Goal: Task Accomplishment & Management: Complete application form

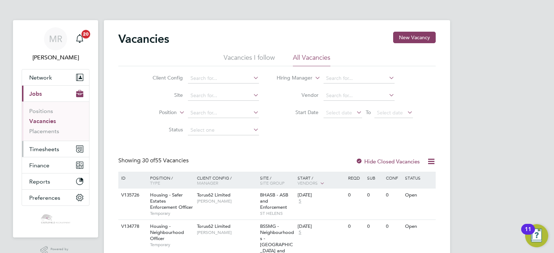
click at [63, 151] on button "Timesheets" at bounding box center [55, 149] width 67 height 16
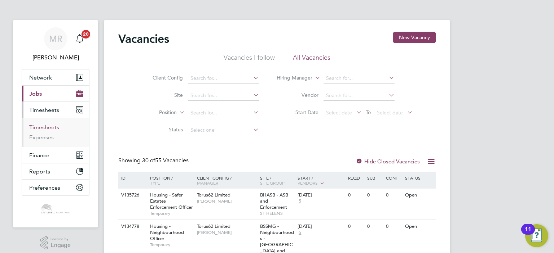
click at [49, 128] on link "Timesheets" at bounding box center [44, 127] width 30 height 7
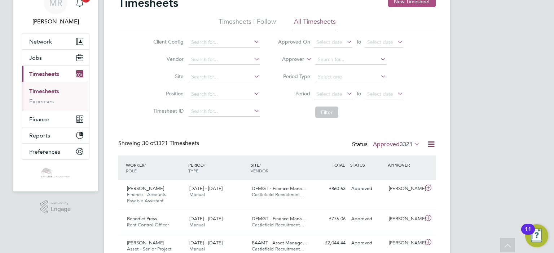
click at [424, 6] on button "New Timesheet" at bounding box center [412, 2] width 48 height 12
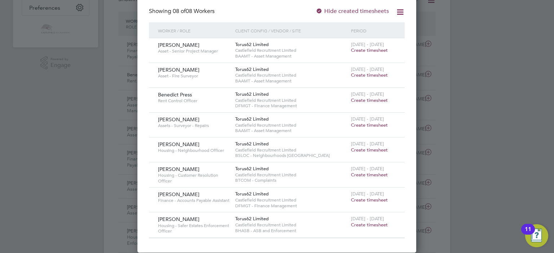
click at [364, 176] on span "Create timesheet" at bounding box center [369, 175] width 37 height 6
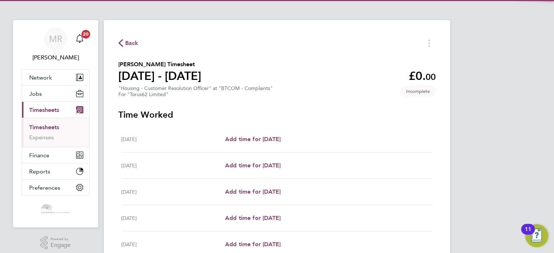
click at [290, 132] on div "[DATE] Add time for [DATE] Add time for [DATE]" at bounding box center [276, 140] width 311 height 26
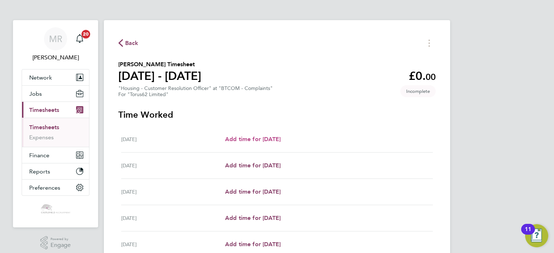
click at [280, 136] on span "Add time for [DATE]" at bounding box center [253, 139] width 56 height 7
select select "30"
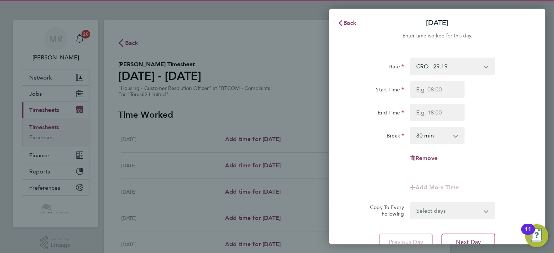
drag, startPoint x: 419, startPoint y: 77, endPoint x: 424, endPoint y: 91, distance: 14.7
click at [422, 83] on div "Rate CRO - 29.19 Start Time End Time Break 0 min 15 min 30 min 45 min 60 min 75…" at bounding box center [437, 116] width 176 height 116
click at [425, 94] on input "Start Time" at bounding box center [436, 89] width 55 height 17
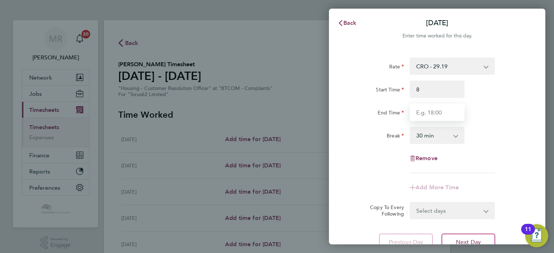
type input "08:00"
drag, startPoint x: 415, startPoint y: 115, endPoint x: 425, endPoint y: 115, distance: 9.7
click at [419, 115] on input "End Time" at bounding box center [436, 112] width 55 height 17
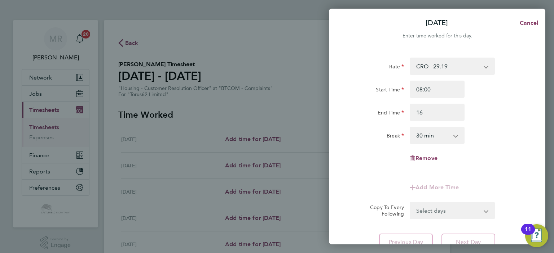
type input "16:00"
click at [509, 98] on div "Start Time 08:00 End Time 16:00" at bounding box center [437, 101] width 182 height 40
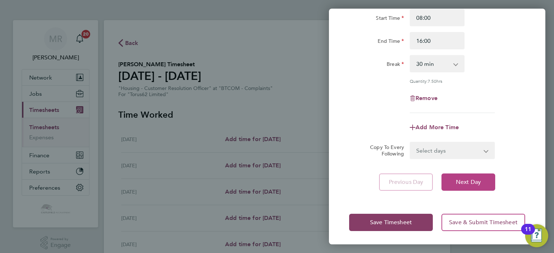
click at [472, 184] on span "Next Day" at bounding box center [468, 182] width 25 height 7
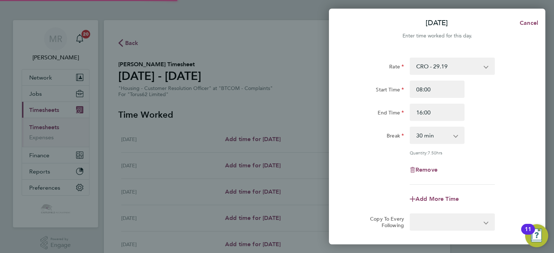
select select "30"
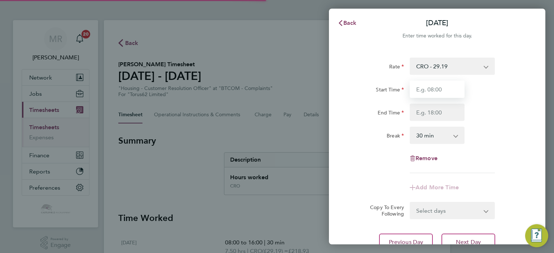
drag, startPoint x: 422, startPoint y: 95, endPoint x: 414, endPoint y: 111, distance: 17.9
click at [422, 95] on input "Start Time" at bounding box center [436, 89] width 55 height 17
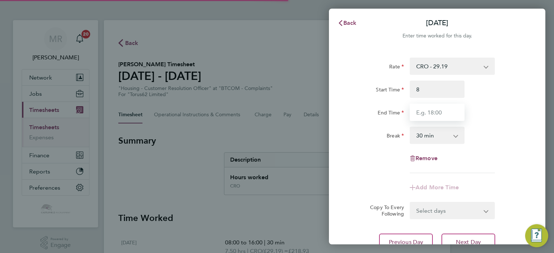
type input "08:00"
drag, startPoint x: 415, startPoint y: 112, endPoint x: 425, endPoint y: 115, distance: 10.5
click at [418, 114] on input "End Time" at bounding box center [436, 112] width 55 height 17
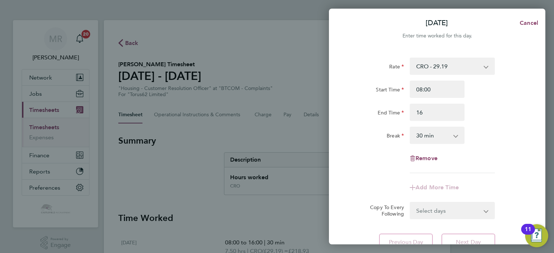
type input "16:00"
click at [496, 105] on div "End Time 16:00" at bounding box center [437, 112] width 182 height 17
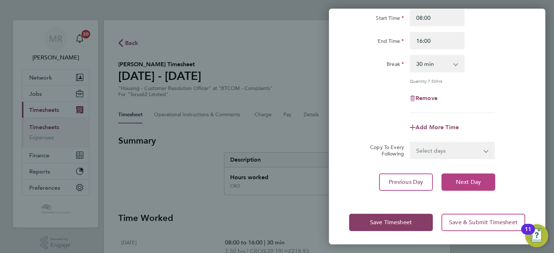
click at [469, 183] on span "Next Day" at bounding box center [468, 182] width 25 height 7
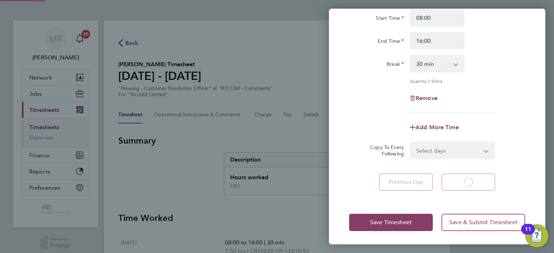
select select "30"
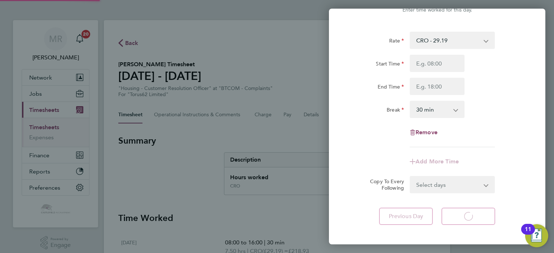
select select "30"
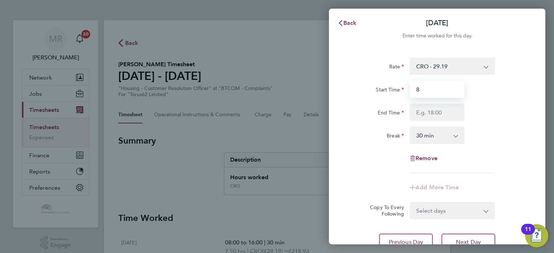
drag, startPoint x: 430, startPoint y: 89, endPoint x: 423, endPoint y: 107, distance: 19.7
click at [430, 91] on input "8" at bounding box center [436, 89] width 55 height 17
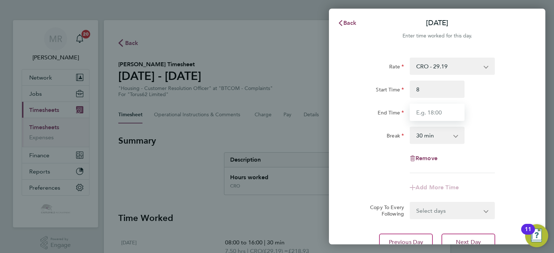
type input "08:00"
click at [423, 112] on input "1" at bounding box center [436, 112] width 55 height 17
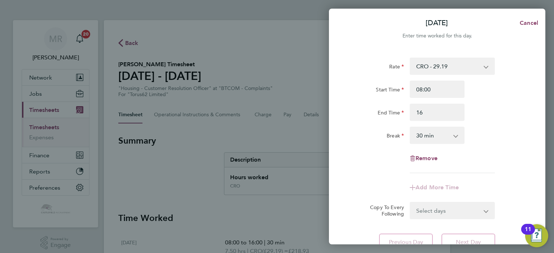
type input "16:00"
click at [492, 99] on div "Start Time 08:00 End Time 16:00" at bounding box center [437, 101] width 182 height 40
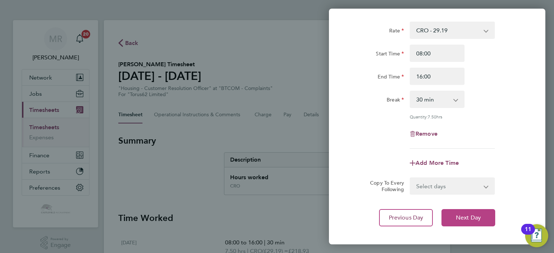
click at [470, 222] on button "Next Day" at bounding box center [468, 217] width 54 height 17
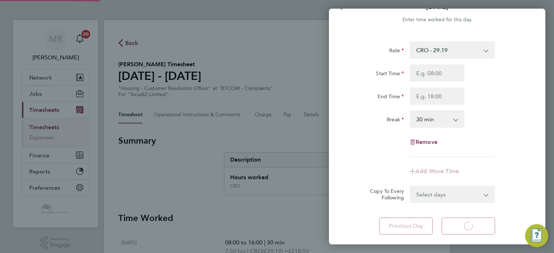
select select "30"
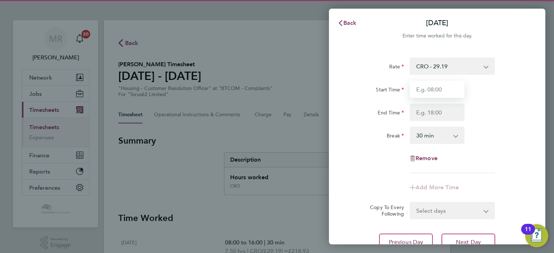
click at [426, 90] on input "Start Time" at bounding box center [436, 89] width 55 height 17
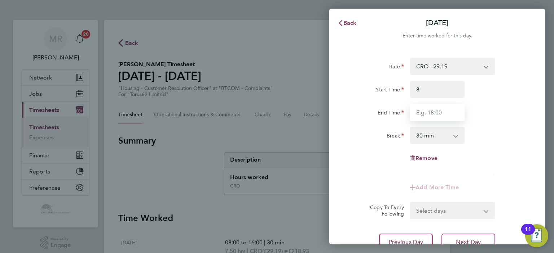
type input "08:00"
drag, startPoint x: 422, startPoint y: 111, endPoint x: 427, endPoint y: 111, distance: 5.1
click at [423, 111] on input "1" at bounding box center [436, 112] width 55 height 17
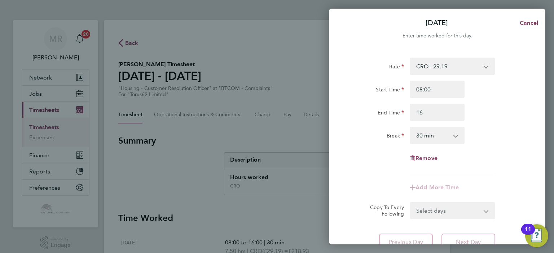
type input "16:00"
click at [506, 100] on div "Start Time 08:00 End Time 16:00" at bounding box center [437, 101] width 182 height 40
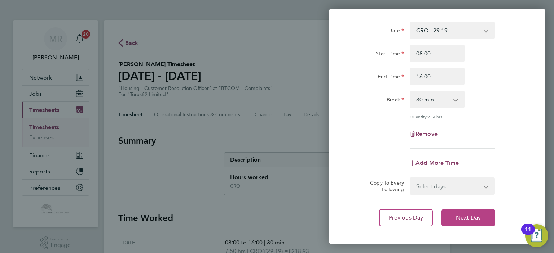
click at [470, 223] on button "Next Day" at bounding box center [468, 217] width 54 height 17
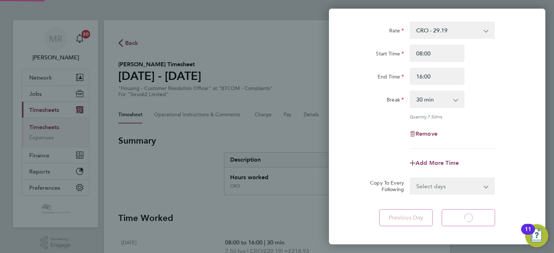
select select "30"
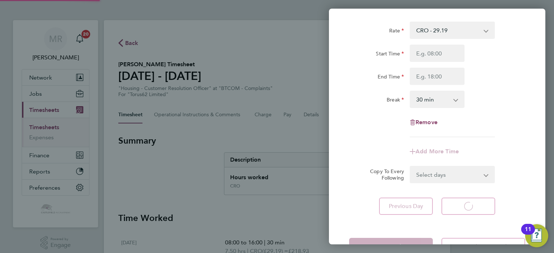
select select "30"
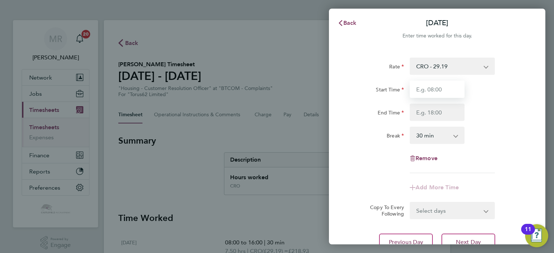
drag, startPoint x: 438, startPoint y: 87, endPoint x: 425, endPoint y: 99, distance: 17.3
click at [438, 87] on input "Start Time" at bounding box center [436, 89] width 55 height 17
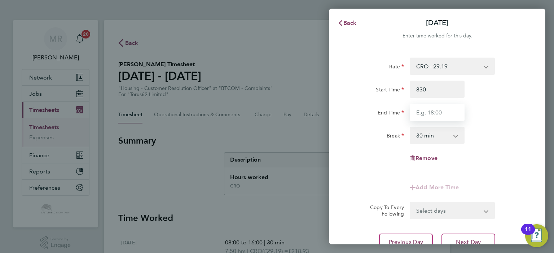
type input "08:30"
drag, startPoint x: 420, startPoint y: 115, endPoint x: 438, endPoint y: 113, distance: 18.8
click at [420, 115] on input "End Time" at bounding box center [436, 112] width 55 height 17
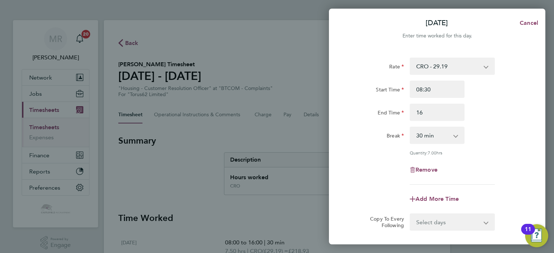
type input "16:00"
drag, startPoint x: 522, startPoint y: 101, endPoint x: 517, endPoint y: 111, distance: 11.3
click at [522, 102] on div "Start Time 08:30 End Time 16:00" at bounding box center [437, 101] width 182 height 40
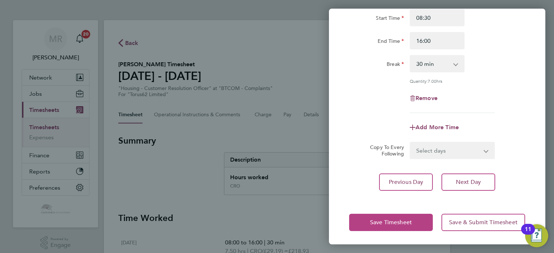
click at [398, 228] on button "Save Timesheet" at bounding box center [391, 222] width 84 height 17
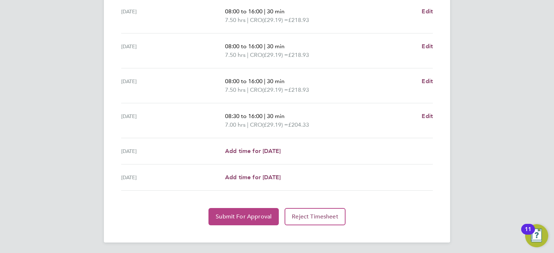
click at [254, 216] on span "Submit For Approval" at bounding box center [244, 216] width 56 height 7
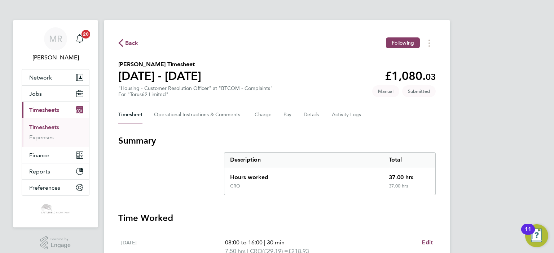
click at [125, 40] on span "Back" at bounding box center [131, 43] width 13 height 9
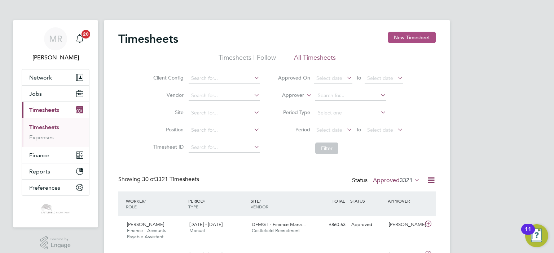
click at [407, 36] on button "New Timesheet" at bounding box center [412, 38] width 48 height 12
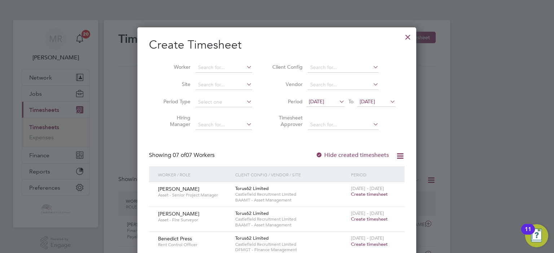
click at [407, 42] on div at bounding box center [407, 35] width 13 height 13
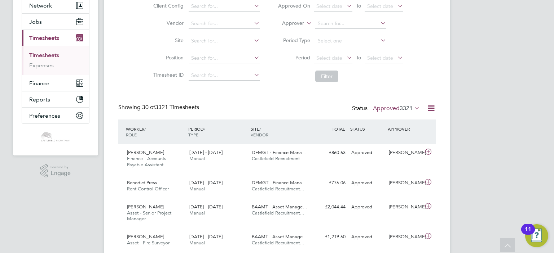
click at [395, 106] on label "Approved 3321" at bounding box center [396, 108] width 47 height 7
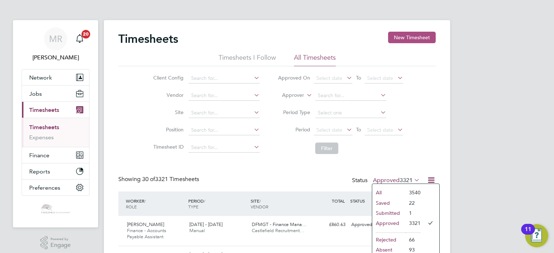
click at [412, 37] on button "New Timesheet" at bounding box center [412, 38] width 48 height 12
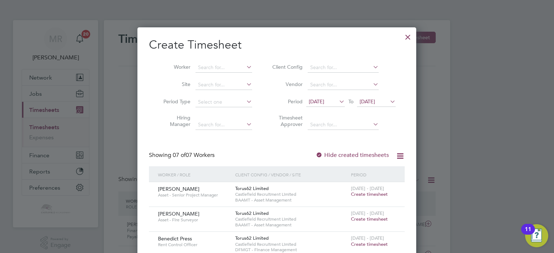
click at [405, 35] on div at bounding box center [407, 35] width 13 height 13
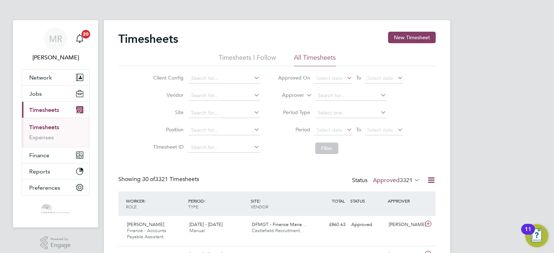
click at [400, 177] on div "Status Approved 3321" at bounding box center [386, 181] width 69 height 10
click at [401, 182] on span "3321" at bounding box center [405, 180] width 13 height 7
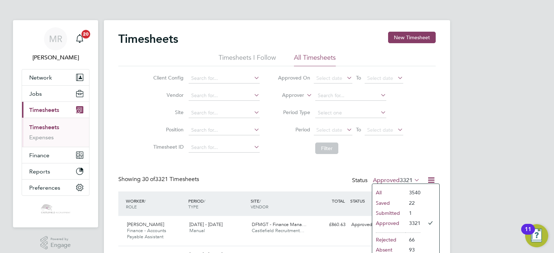
click at [398, 192] on li "All" at bounding box center [388, 193] width 33 height 10
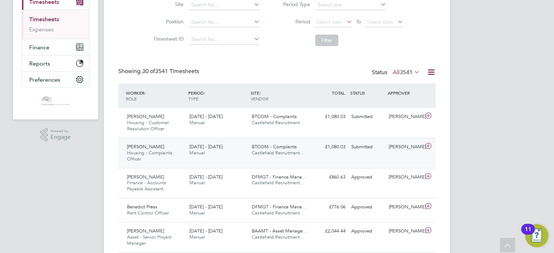
click at [274, 147] on span "BTCOM - Complaints" at bounding box center [274, 147] width 45 height 6
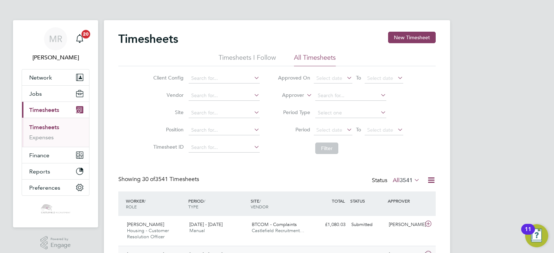
click at [408, 43] on div "Timesheets New Timesheet" at bounding box center [276, 43] width 317 height 22
click at [409, 40] on button "New Timesheet" at bounding box center [412, 38] width 48 height 12
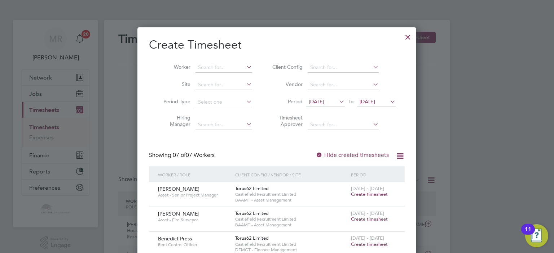
click at [408, 39] on div at bounding box center [407, 35] width 13 height 13
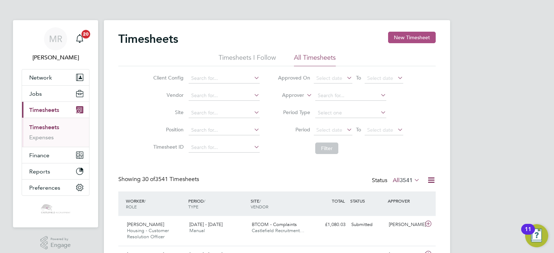
click at [398, 34] on button "New Timesheet" at bounding box center [412, 38] width 48 height 12
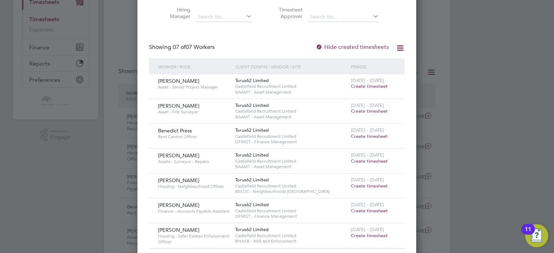
click at [374, 233] on span "Create timesheet" at bounding box center [369, 236] width 37 height 6
click at [378, 218] on div "[DATE] - [DATE] Create timesheet" at bounding box center [373, 208] width 48 height 19
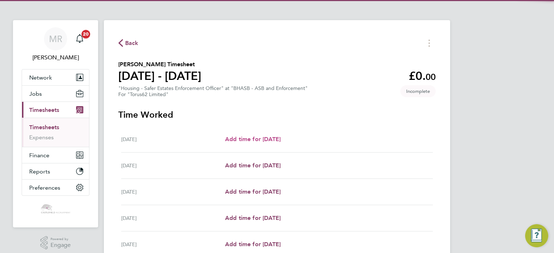
click at [280, 137] on span "Add time for [DATE]" at bounding box center [253, 139] width 56 height 7
select select "30"
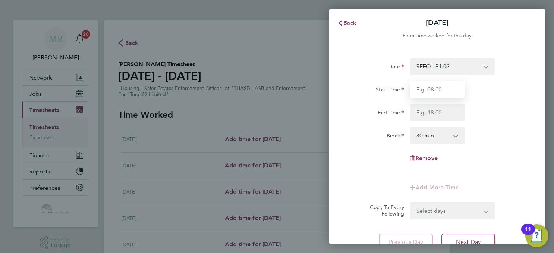
click at [420, 84] on input "Start Time" at bounding box center [436, 89] width 55 height 17
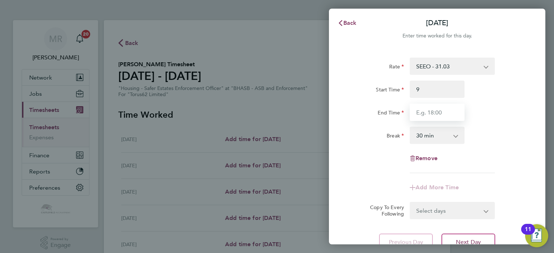
type input "09:00"
click at [417, 112] on input "End Time" at bounding box center [436, 112] width 55 height 17
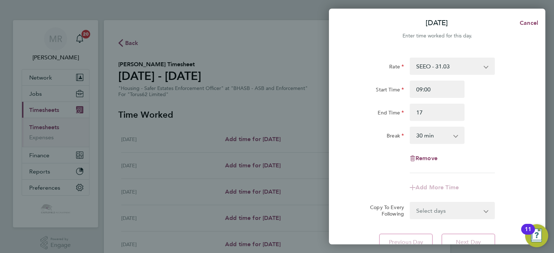
type input "17:00"
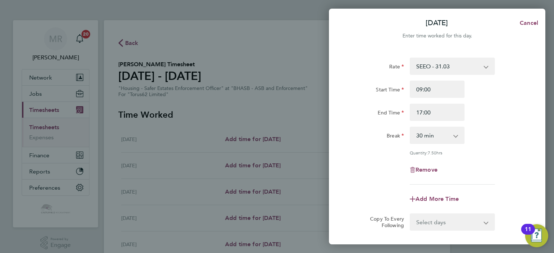
click at [491, 108] on div "End Time 17:00" at bounding box center [437, 112] width 182 height 17
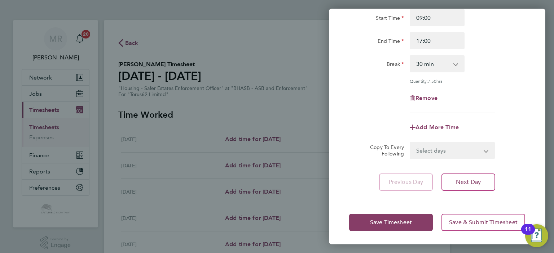
click at [479, 171] on div "Rate SEEO - 31.03 Start Time 09:00 End Time 17:00 Break 0 min 15 min 30 min 45 …" at bounding box center [437, 88] width 216 height 222
click at [480, 179] on button "Next Day" at bounding box center [468, 182] width 54 height 17
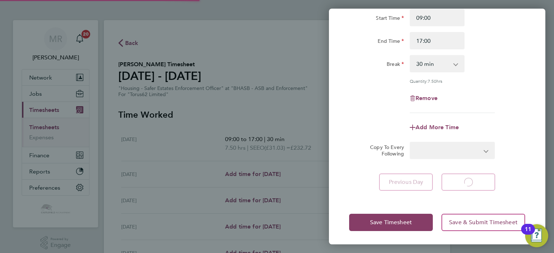
select select "30"
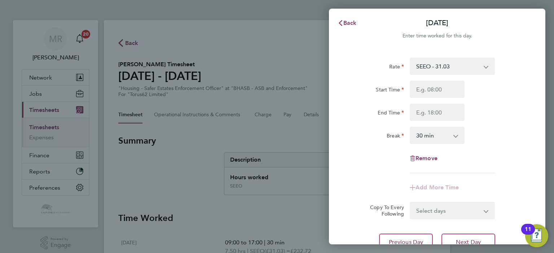
drag, startPoint x: 431, startPoint y: 98, endPoint x: 416, endPoint y: 111, distance: 19.5
click at [430, 99] on div "Start Time End Time" at bounding box center [437, 101] width 182 height 40
click at [422, 97] on input "Start Time" at bounding box center [436, 89] width 55 height 17
type input "09:00"
drag, startPoint x: 414, startPoint y: 112, endPoint x: 421, endPoint y: 112, distance: 6.5
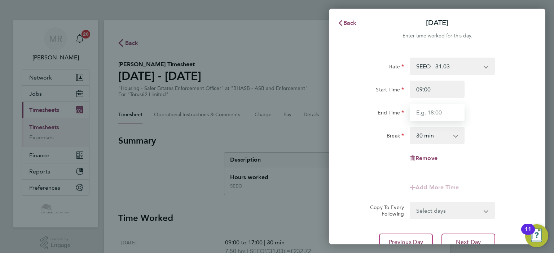
click at [415, 112] on input "End Time" at bounding box center [436, 112] width 55 height 17
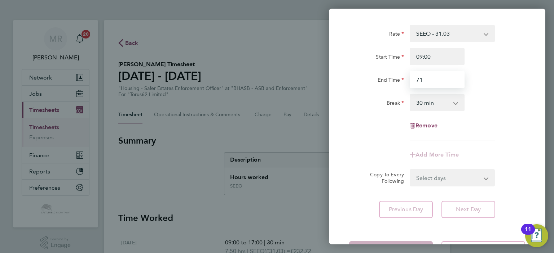
scroll to position [61, 0]
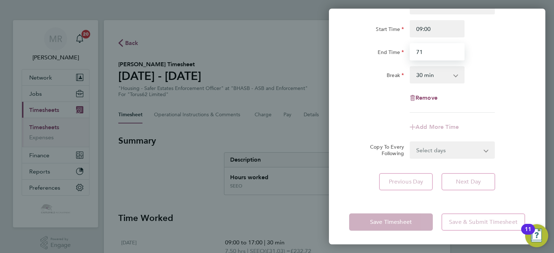
drag, startPoint x: 442, startPoint y: 52, endPoint x: 422, endPoint y: 52, distance: 19.8
click at [408, 53] on div "71" at bounding box center [437, 51] width 61 height 17
click at [487, 57] on div "End Time 07:00" at bounding box center [437, 51] width 182 height 17
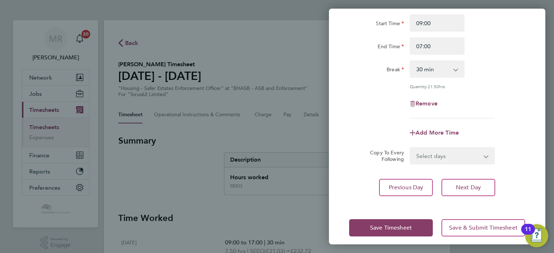
scroll to position [72, 0]
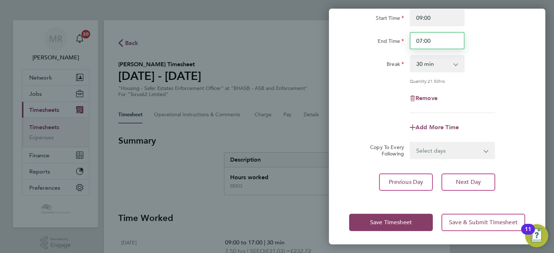
drag, startPoint x: 419, startPoint y: 49, endPoint x: 389, endPoint y: 50, distance: 29.6
click at [382, 49] on div "End Time 07:00" at bounding box center [437, 40] width 182 height 17
type input "17:00"
click at [515, 65] on div "Break 0 min 15 min 30 min 45 min 60 min 75 min 90 min" at bounding box center [437, 63] width 182 height 17
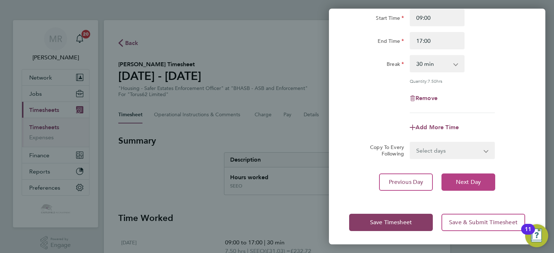
click at [463, 175] on button "Next Day" at bounding box center [468, 182] width 54 height 17
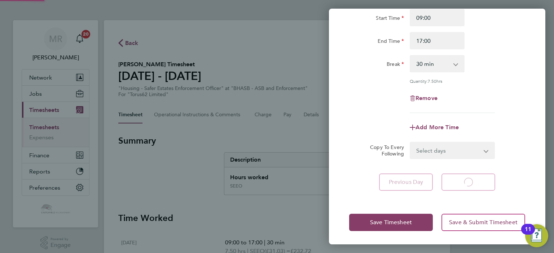
select select "30"
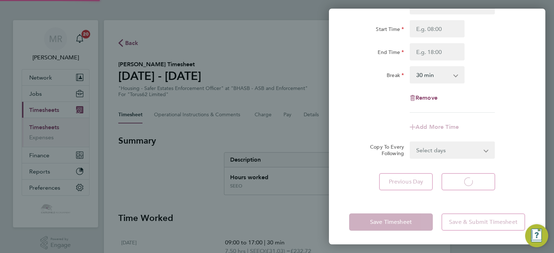
select select "30"
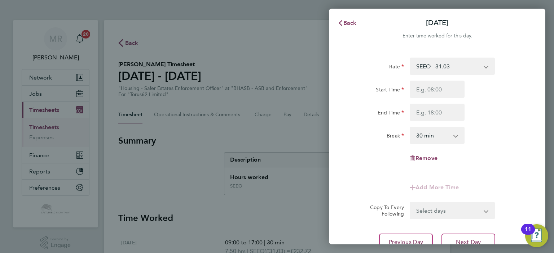
click at [427, 79] on div "Rate SEEO - 31.03 Start Time End Time Break 0 min 15 min 30 min 45 min 60 min 7…" at bounding box center [437, 116] width 176 height 116
drag, startPoint x: 422, startPoint y: 95, endPoint x: 427, endPoint y: 89, distance: 7.7
click at [422, 94] on input "Start Time" at bounding box center [436, 89] width 55 height 17
drag, startPoint x: 434, startPoint y: 93, endPoint x: 406, endPoint y: 93, distance: 28.1
click at [407, 93] on div "946" at bounding box center [437, 89] width 61 height 17
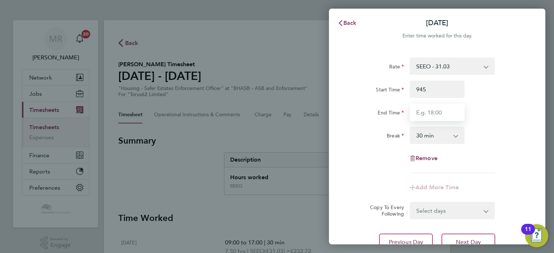
type input "09:45"
click at [421, 106] on input "End Time" at bounding box center [436, 112] width 55 height 17
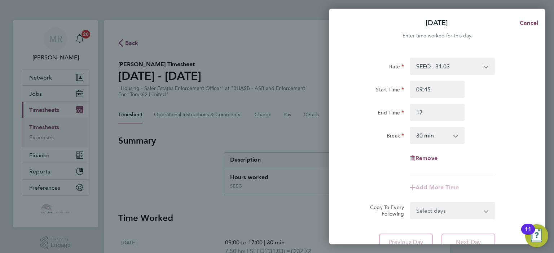
type input "17:00"
click at [523, 90] on div "Start Time 09:45" at bounding box center [437, 89] width 182 height 17
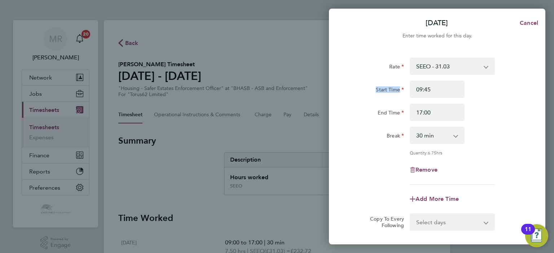
drag, startPoint x: 467, startPoint y: 87, endPoint x: 342, endPoint y: 76, distance: 125.9
click at [349, 77] on div "Rate SEEO - 31.03 Start Time 09:45 End Time 17:00 Break 0 min 15 min 30 min 45 …" at bounding box center [437, 160] width 216 height 222
click at [439, 83] on input "09:45" at bounding box center [436, 89] width 55 height 17
click at [440, 85] on input "09:45" at bounding box center [436, 89] width 55 height 17
drag, startPoint x: 440, startPoint y: 86, endPoint x: 355, endPoint y: 84, distance: 84.7
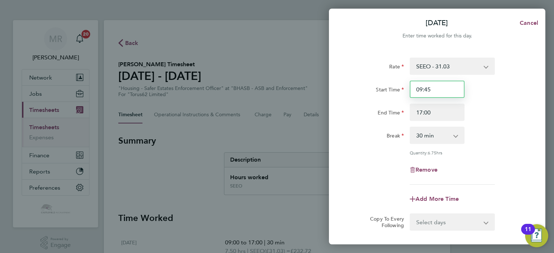
click at [356, 84] on div "Start Time 09:45" at bounding box center [437, 89] width 182 height 17
type input "09:00"
drag, startPoint x: 479, startPoint y: 94, endPoint x: 481, endPoint y: 101, distance: 6.5
click at [479, 95] on div "Start Time 09:00" at bounding box center [437, 89] width 182 height 17
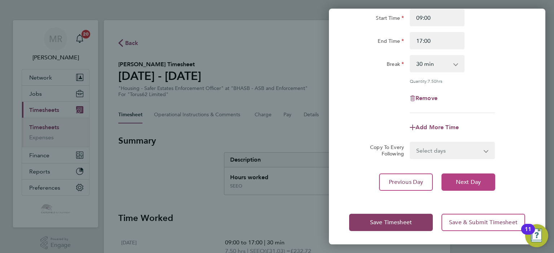
click at [487, 187] on button "Next Day" at bounding box center [468, 182] width 54 height 17
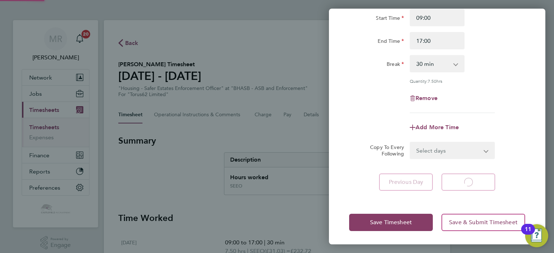
select select "30"
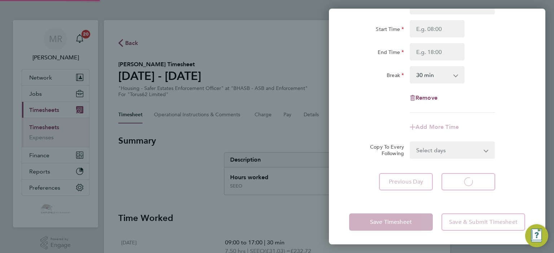
select select "30"
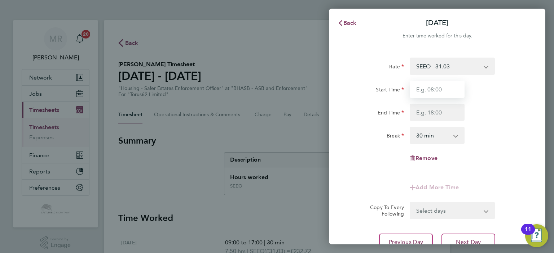
drag, startPoint x: 431, startPoint y: 95, endPoint x: 427, endPoint y: 97, distance: 3.7
click at [431, 95] on input "Start Time" at bounding box center [436, 89] width 55 height 17
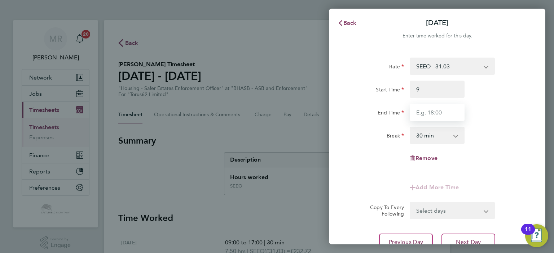
type input "09:00"
click at [422, 105] on input "End Time" at bounding box center [436, 112] width 55 height 17
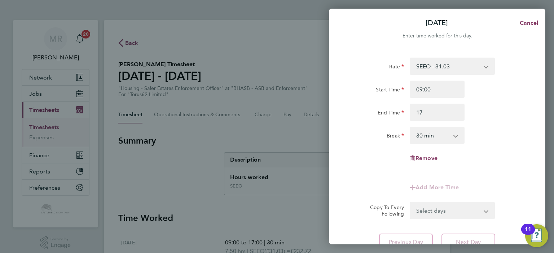
type input "17:00"
click at [492, 106] on div "End Time 17:00" at bounding box center [437, 112] width 182 height 17
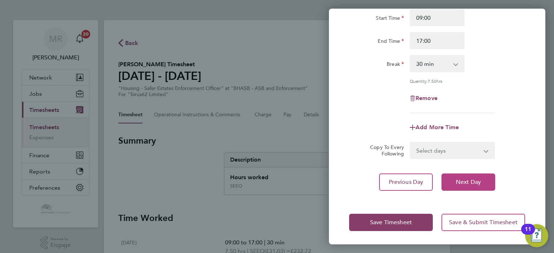
click at [459, 187] on button "Next Day" at bounding box center [468, 182] width 54 height 17
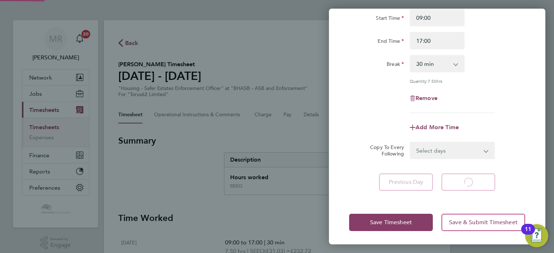
select select "30"
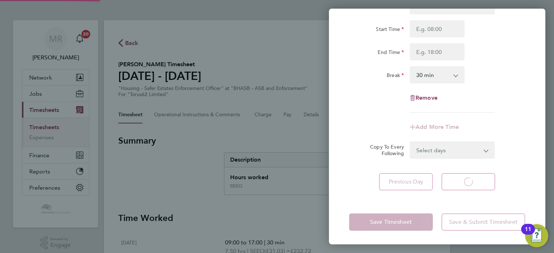
scroll to position [28, 0]
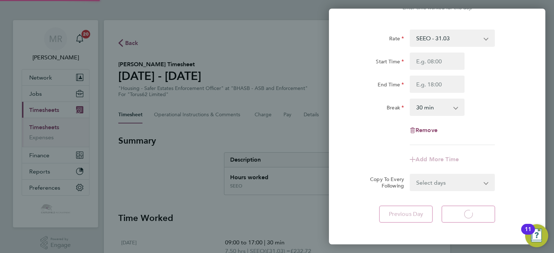
select select "30"
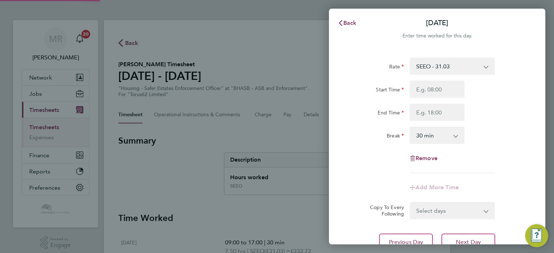
scroll to position [0, 0]
click at [427, 90] on input "Start Time" at bounding box center [436, 89] width 55 height 17
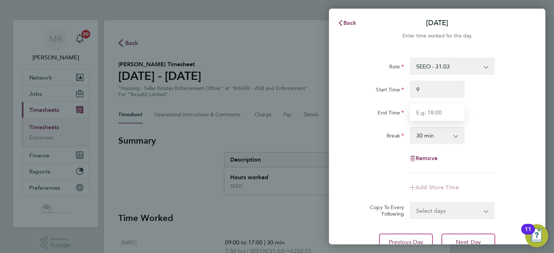
type input "09:00"
click at [414, 106] on input "1" at bounding box center [436, 112] width 55 height 17
drag, startPoint x: 410, startPoint y: 111, endPoint x: 365, endPoint y: 108, distance: 45.5
click at [363, 109] on div "End Time 1760" at bounding box center [437, 112] width 182 height 17
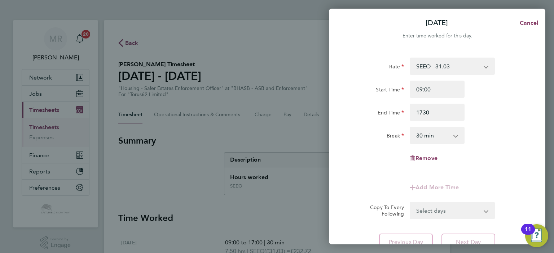
type input "17:30"
drag, startPoint x: 494, startPoint y: 116, endPoint x: 469, endPoint y: 128, distance: 27.6
click at [493, 116] on div "End Time 17:30" at bounding box center [437, 112] width 182 height 17
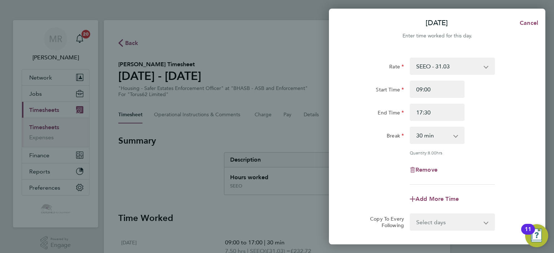
scroll to position [72, 0]
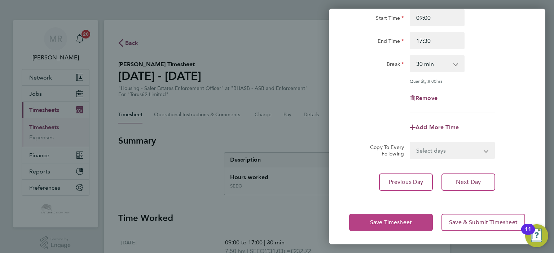
click at [402, 225] on button "Save Timesheet" at bounding box center [391, 222] width 84 height 17
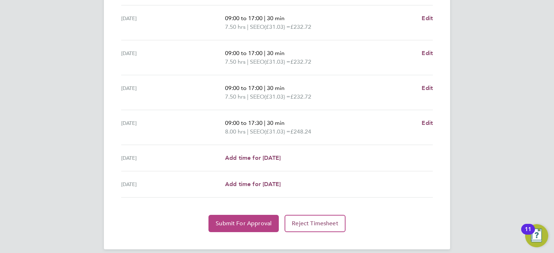
scroll to position [266, 0]
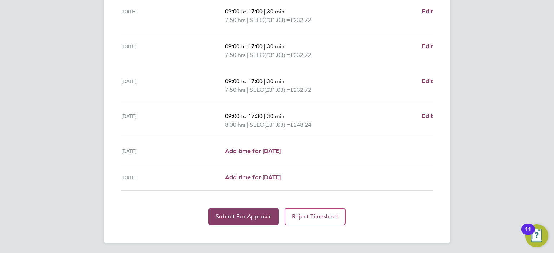
click at [244, 220] on button "Submit For Approval" at bounding box center [243, 216] width 70 height 17
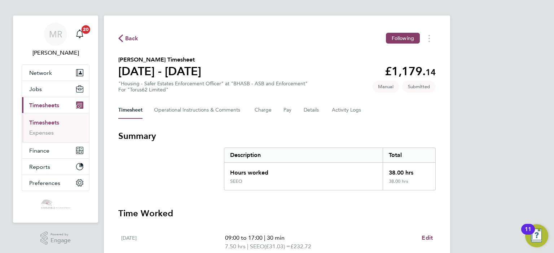
scroll to position [0, 0]
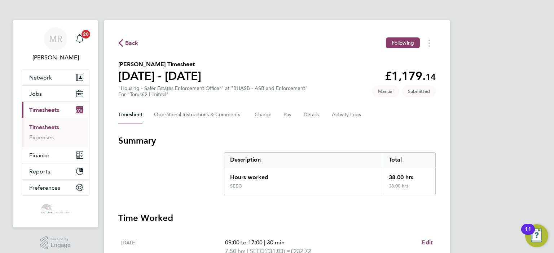
click at [127, 45] on span "Back" at bounding box center [131, 43] width 13 height 9
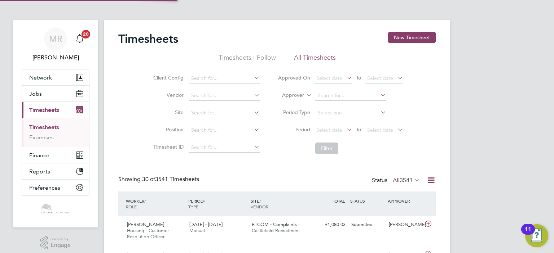
scroll to position [4, 4]
click at [406, 39] on button "New Timesheet" at bounding box center [412, 38] width 48 height 12
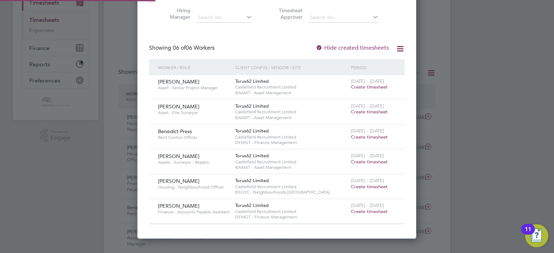
scroll to position [108, 0]
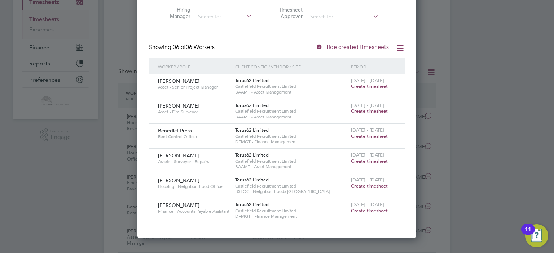
click at [377, 161] on span "Create timesheet" at bounding box center [369, 161] width 37 height 6
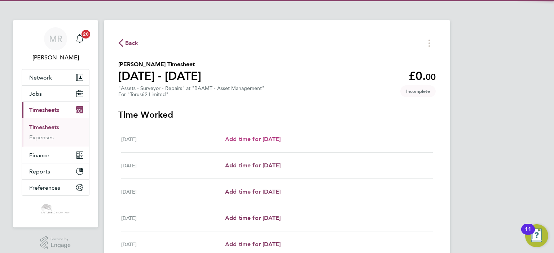
click at [248, 137] on span "Add time for [DATE]" at bounding box center [253, 139] width 56 height 7
select select "30"
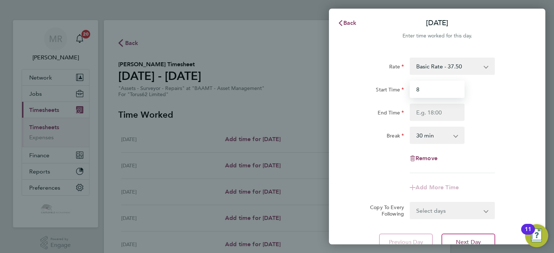
click at [447, 92] on input "8" at bounding box center [436, 89] width 55 height 17
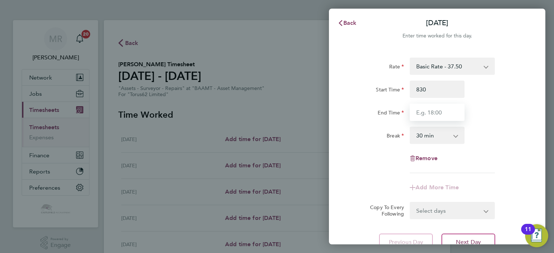
type input "08:30"
click at [425, 115] on input "End Time" at bounding box center [436, 112] width 55 height 17
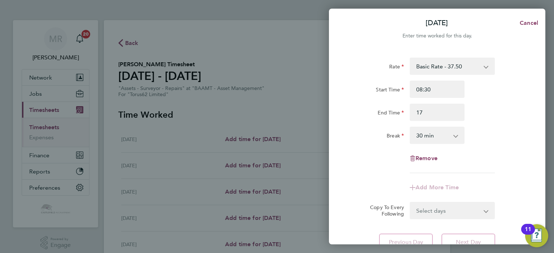
type input "17:00"
click at [515, 110] on div "End Time 17:00" at bounding box center [437, 112] width 182 height 17
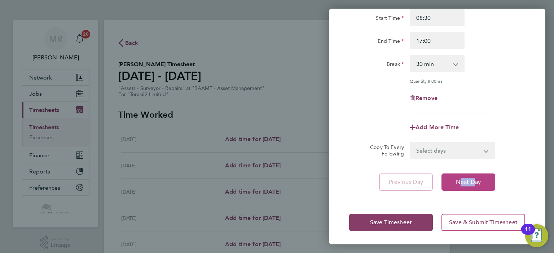
click at [472, 178] on div "Rate Basic Rate - 37.50 Start Time 08:30 End Time 17:00 Break 0 min 15 min 30 m…" at bounding box center [437, 88] width 216 height 222
click at [474, 179] on span "Next Day" at bounding box center [468, 182] width 25 height 7
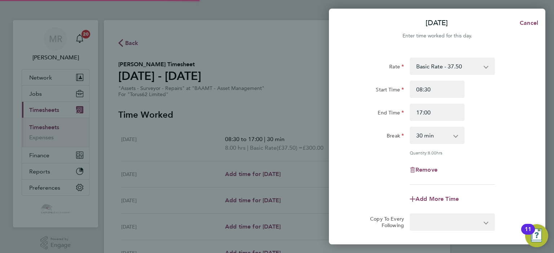
select select "30"
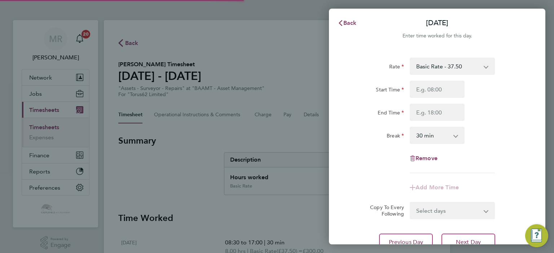
click at [428, 88] on input "Start Time" at bounding box center [436, 89] width 55 height 17
type input "08:30"
click at [421, 106] on input "End Time" at bounding box center [436, 112] width 55 height 17
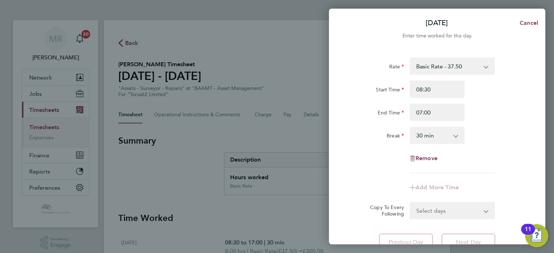
drag, startPoint x: 421, startPoint y: 122, endPoint x: 357, endPoint y: 113, distance: 64.8
click at [357, 113] on div "Rate Basic Rate - 37.50 Start Time 08:30 End Time 07:00 Break 0 min 15 min 30 m…" at bounding box center [437, 116] width 176 height 116
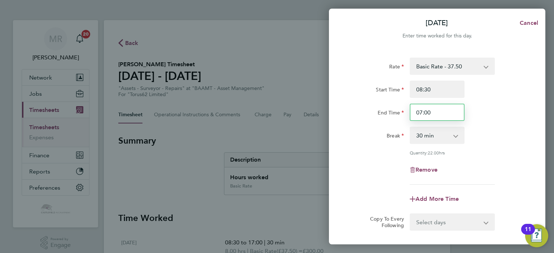
drag, startPoint x: 441, startPoint y: 114, endPoint x: 355, endPoint y: 107, distance: 86.4
click at [320, 109] on div "[DATE] Cancel Enter time worked for this day. Rate Basic Rate - 37.50 Start Tim…" at bounding box center [277, 126] width 554 height 253
type input "17:00"
click at [492, 107] on div "End Time 17:00" at bounding box center [437, 112] width 182 height 17
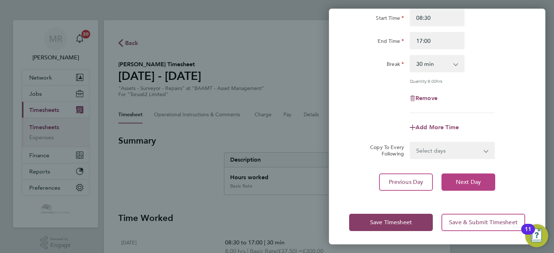
click at [478, 181] on span "Next Day" at bounding box center [468, 182] width 25 height 7
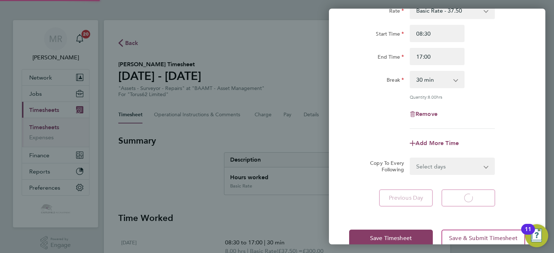
select select "30"
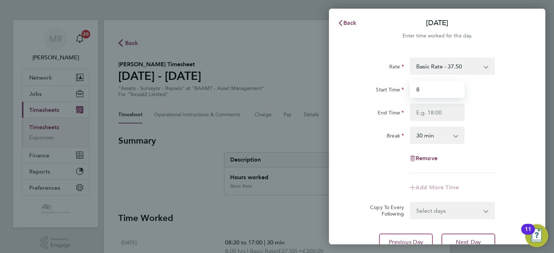
click at [426, 89] on input "8" at bounding box center [436, 89] width 55 height 17
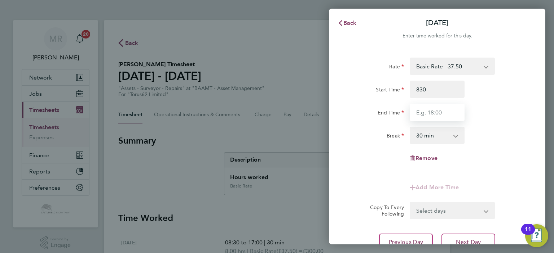
type input "08:30"
drag, startPoint x: 419, startPoint y: 110, endPoint x: 476, endPoint y: 113, distance: 57.1
click at [420, 112] on input "End Time" at bounding box center [436, 112] width 55 height 17
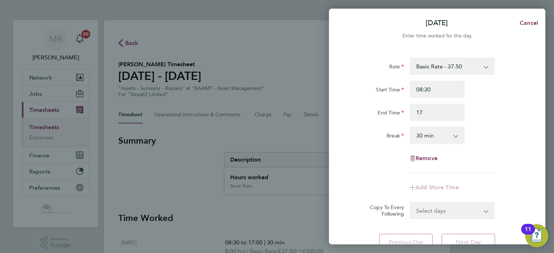
type input "17:00"
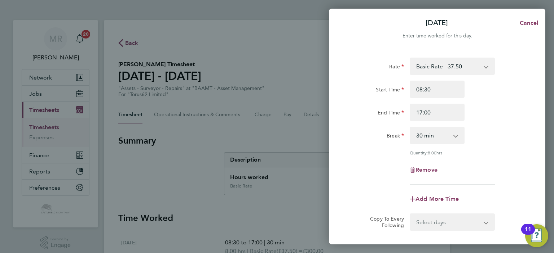
click at [512, 109] on div "End Time 17:00" at bounding box center [437, 112] width 182 height 17
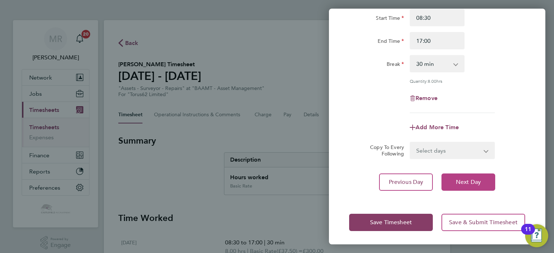
click at [476, 179] on span "Next Day" at bounding box center [468, 182] width 25 height 7
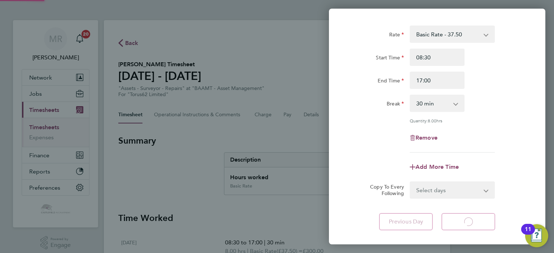
select select "30"
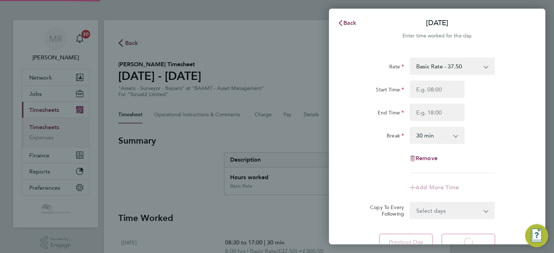
select select "30"
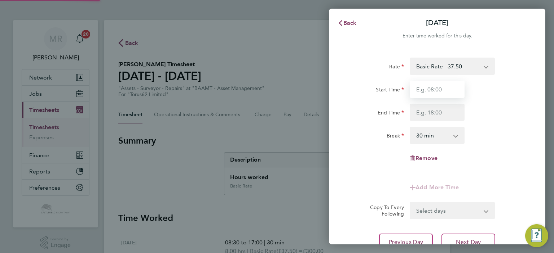
click at [425, 91] on input "Start Time" at bounding box center [436, 89] width 55 height 17
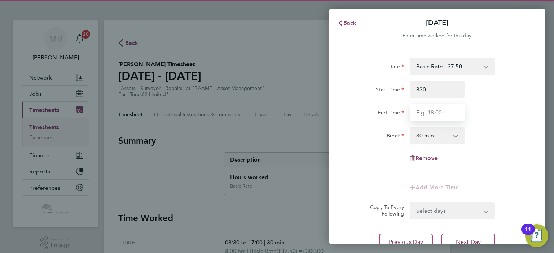
type input "08:30"
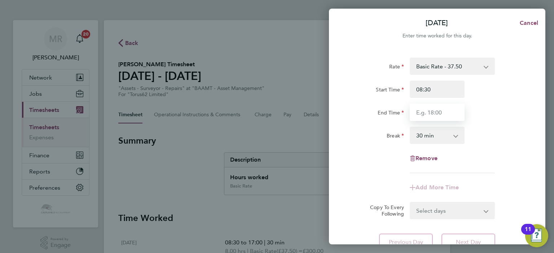
click at [418, 108] on input "End Time" at bounding box center [436, 112] width 55 height 17
type input "17:00"
click at [494, 106] on div "End Time 17:00" at bounding box center [437, 112] width 182 height 17
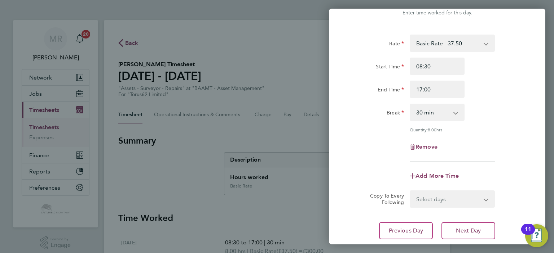
scroll to position [72, 0]
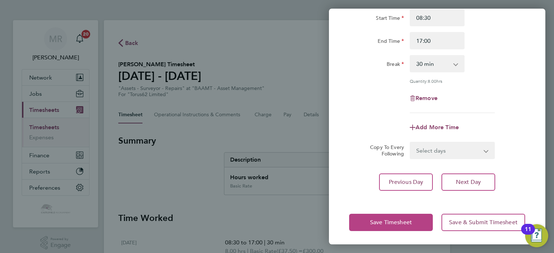
click at [411, 214] on div "Save Timesheet Save & Submit Timesheet" at bounding box center [437, 223] width 216 height 46
click at [414, 216] on button "Save Timesheet" at bounding box center [391, 222] width 84 height 17
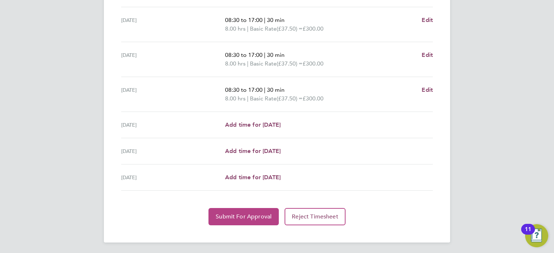
click at [254, 211] on button "Submit For Approval" at bounding box center [243, 216] width 70 height 17
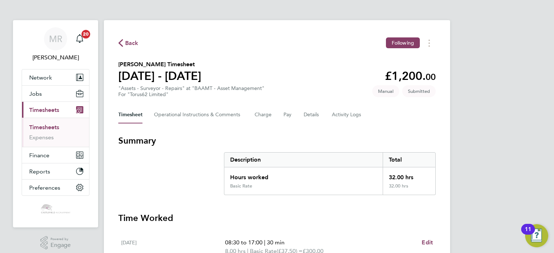
click at [123, 44] on span "Back" at bounding box center [128, 42] width 20 height 7
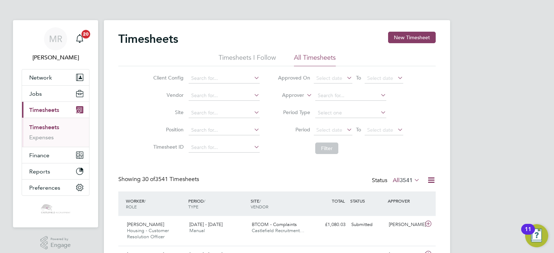
scroll to position [24, 63]
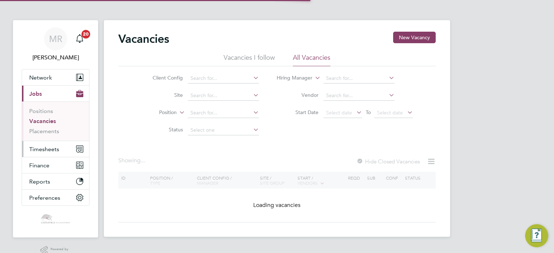
click at [52, 151] on span "Timesheets" at bounding box center [44, 149] width 30 height 7
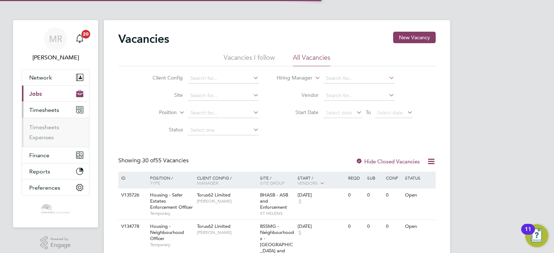
click at [49, 123] on ul "Timesheets Expenses" at bounding box center [55, 132] width 67 height 29
click at [48, 125] on link "Timesheets" at bounding box center [44, 127] width 30 height 7
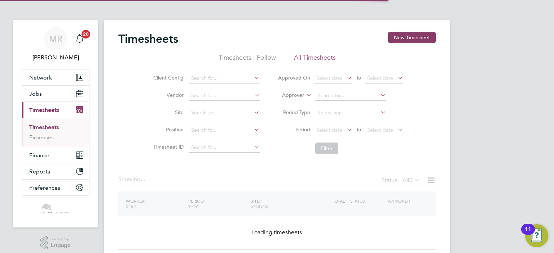
click at [408, 27] on div "Timesheets New Timesheet Timesheets I Follow All Timesheets Client Config Vendo…" at bounding box center [277, 142] width 346 height 244
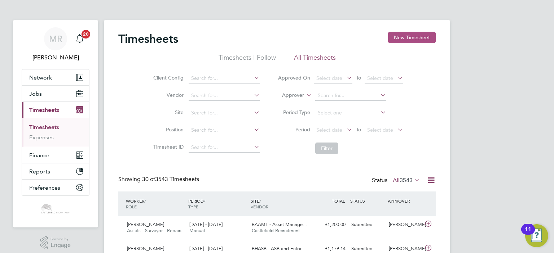
click at [409, 40] on button "New Timesheet" at bounding box center [412, 38] width 48 height 12
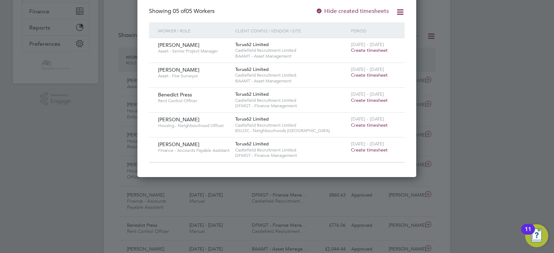
click at [378, 126] on span "Create timesheet" at bounding box center [369, 125] width 37 height 6
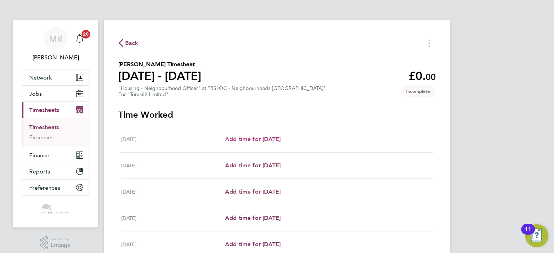
click at [241, 136] on link "Add time for [DATE]" at bounding box center [253, 139] width 56 height 9
select select "30"
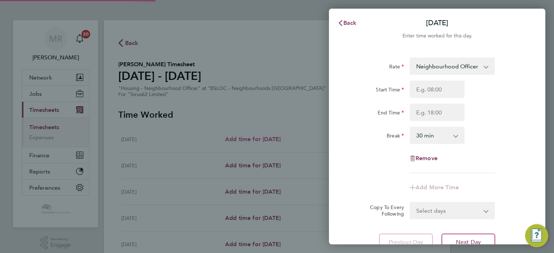
click at [251, 134] on div "Back Mon 04 Aug Enter time worked for this day. Rate Neighbourhood Officer Rate…" at bounding box center [277, 126] width 554 height 253
click at [422, 89] on input "Start Time" at bounding box center [436, 89] width 55 height 17
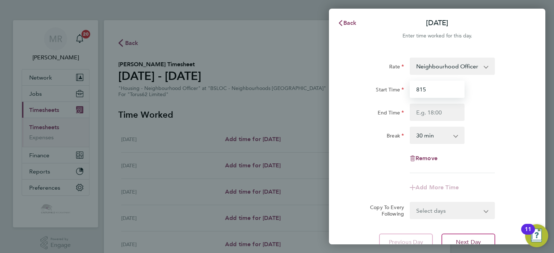
drag, startPoint x: 436, startPoint y: 88, endPoint x: 314, endPoint y: 92, distance: 121.9
click at [312, 91] on div "Back Mon 04 Aug Enter time worked for this day. Rate Neighbourhood Officer Rate…" at bounding box center [277, 126] width 554 height 253
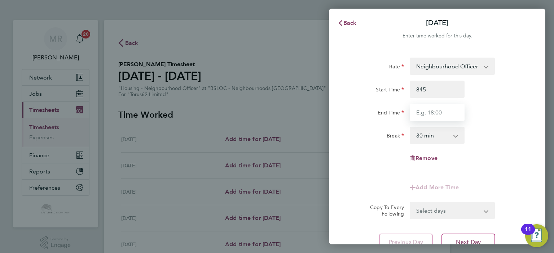
type input "08:45"
click at [433, 113] on input "End Time" at bounding box center [436, 112] width 55 height 17
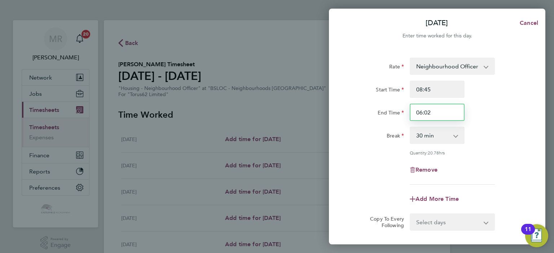
drag, startPoint x: 444, startPoint y: 106, endPoint x: 350, endPoint y: 103, distance: 94.1
click at [350, 103] on div "Start Time 08:45 End Time 06:02" at bounding box center [437, 101] width 182 height 40
type input "16:15"
click at [418, 130] on select "0 min 15 min 30 min 45 min 60 min 75 min 90 min" at bounding box center [432, 136] width 45 height 16
select select "15"
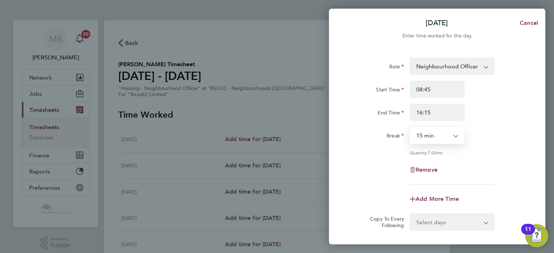
click at [410, 128] on select "0 min 15 min 30 min 45 min 60 min 75 min 90 min" at bounding box center [432, 136] width 45 height 16
drag, startPoint x: 437, startPoint y: 114, endPoint x: 424, endPoint y: 114, distance: 12.6
click at [424, 114] on input "16:15" at bounding box center [436, 112] width 55 height 17
type input "16:20"
click at [486, 110] on div "End Time 16:20" at bounding box center [437, 112] width 182 height 17
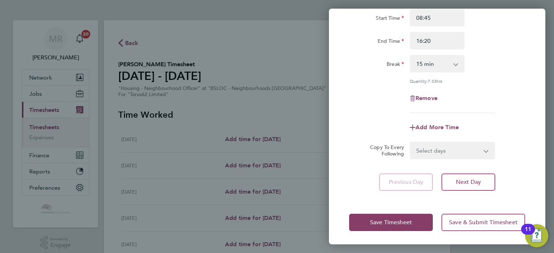
click at [475, 195] on div "Rate Neighbourhood Officer Rate - 29.19 Start Time 08:45 End Time 16:20 Break 0…" at bounding box center [437, 88] width 216 height 222
click at [478, 186] on button "Next Day" at bounding box center [468, 182] width 54 height 17
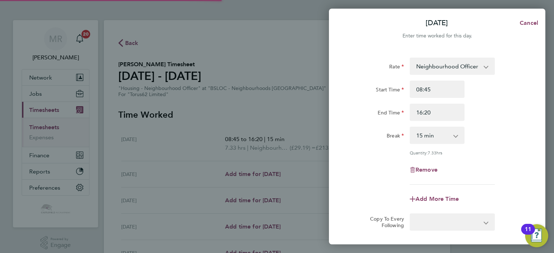
select select "30"
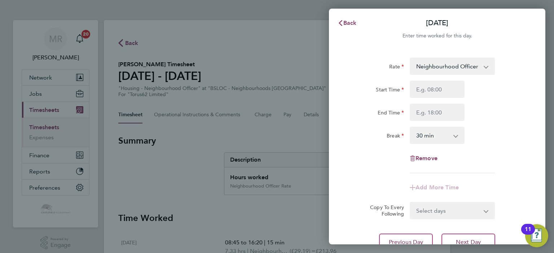
drag, startPoint x: 417, startPoint y: 77, endPoint x: 429, endPoint y: 87, distance: 15.4
click at [426, 85] on div "Rate Neighbourhood Officer Rate - 29.19 Start Time End Time Break 0 min 15 min …" at bounding box center [437, 116] width 176 height 116
click at [431, 90] on input "Start Time" at bounding box center [436, 89] width 55 height 17
type input "08:30"
drag, startPoint x: 423, startPoint y: 115, endPoint x: 429, endPoint y: 112, distance: 6.4
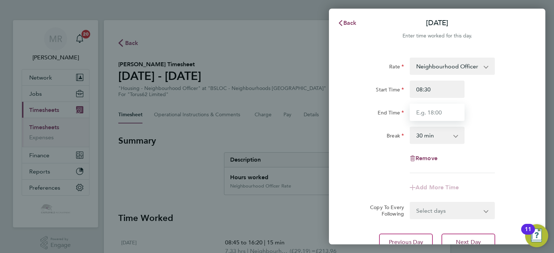
click at [423, 115] on input "End Time" at bounding box center [436, 112] width 55 height 17
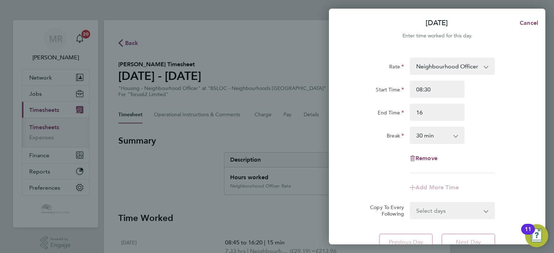
type input "16:00"
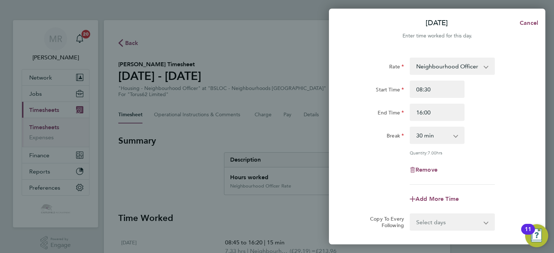
click at [497, 102] on div "Start Time 08:30 End Time 16:00" at bounding box center [437, 101] width 182 height 40
click at [456, 130] on app-icon-cross-button at bounding box center [459, 136] width 9 height 16
click at [447, 132] on select "0 min 15 min 30 min 45 min 60 min 75 min 90 min" at bounding box center [432, 136] width 45 height 16
select select "15"
click at [410, 128] on select "0 min 15 min 30 min 45 min 60 min 75 min 90 min" at bounding box center [432, 136] width 45 height 16
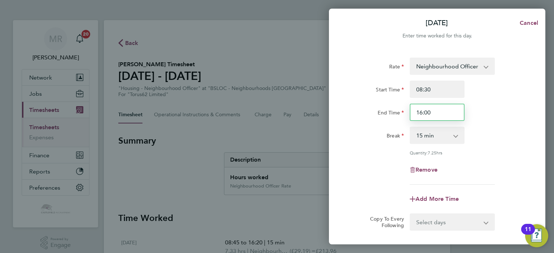
drag, startPoint x: 431, startPoint y: 112, endPoint x: 424, endPoint y: 112, distance: 7.6
click at [424, 112] on input "16:00" at bounding box center [436, 112] width 55 height 17
type input "16:05"
drag, startPoint x: 495, startPoint y: 107, endPoint x: 491, endPoint y: 109, distance: 4.7
click at [496, 107] on div "End Time 16:05" at bounding box center [437, 112] width 182 height 17
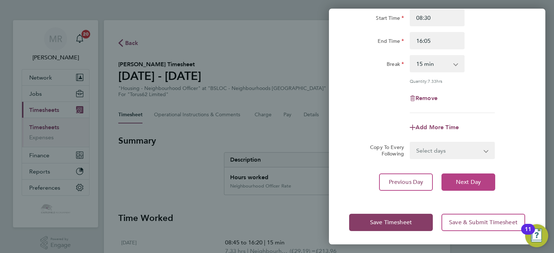
click at [472, 186] on button "Next Day" at bounding box center [468, 182] width 54 height 17
select select "30"
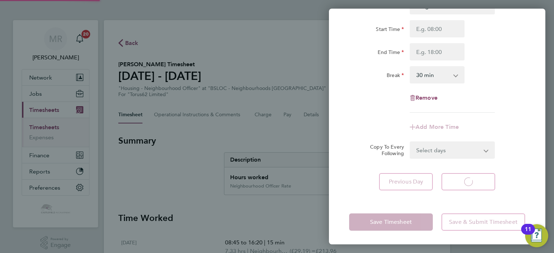
select select "30"
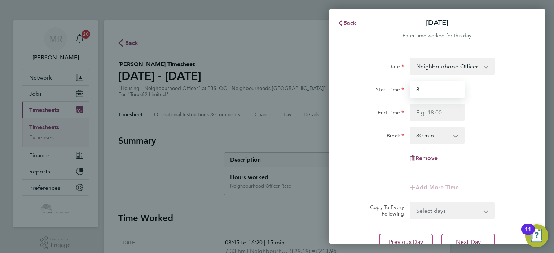
click at [417, 97] on input "8" at bounding box center [436, 89] width 55 height 17
drag, startPoint x: 436, startPoint y: 89, endPoint x: 386, endPoint y: 92, distance: 50.5
click at [386, 92] on div "Start Time 308" at bounding box center [437, 89] width 182 height 17
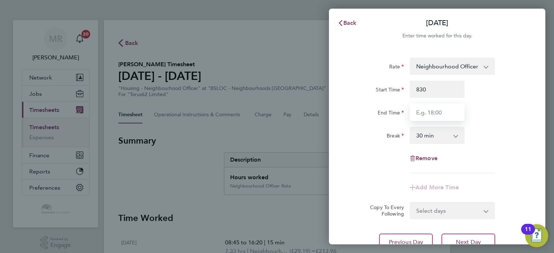
type input "08:30"
click at [425, 112] on input "End Time" at bounding box center [436, 112] width 55 height 17
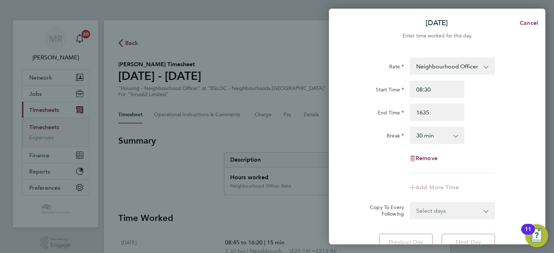
type input "16:35"
drag, startPoint x: 423, startPoint y: 137, endPoint x: 424, endPoint y: 143, distance: 5.5
click at [422, 138] on select "0 min 15 min 30 min 45 min 60 min 75 min 90 min" at bounding box center [432, 136] width 45 height 16
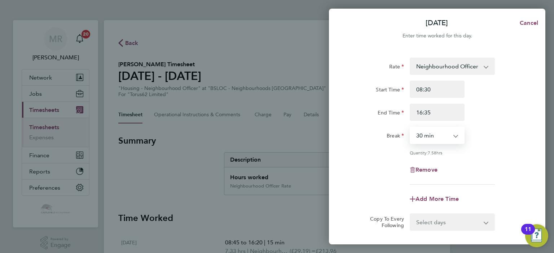
select select "15"
click at [410, 128] on select "0 min 15 min 30 min 45 min 60 min 75 min 90 min" at bounding box center [432, 136] width 45 height 16
click at [485, 119] on div "End Time 16:35" at bounding box center [437, 112] width 182 height 17
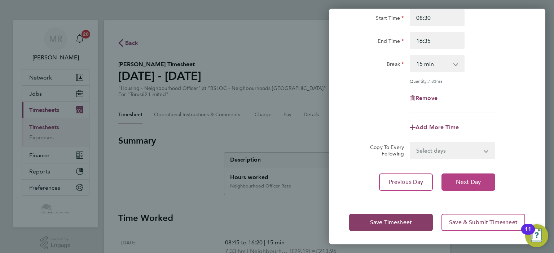
click at [470, 186] on button "Next Day" at bounding box center [468, 182] width 54 height 17
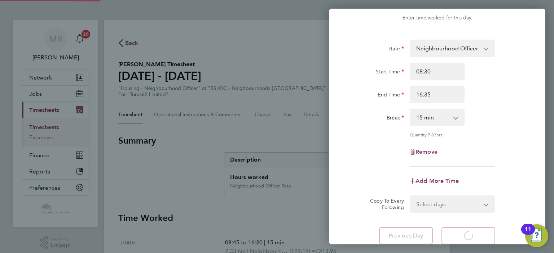
select select "30"
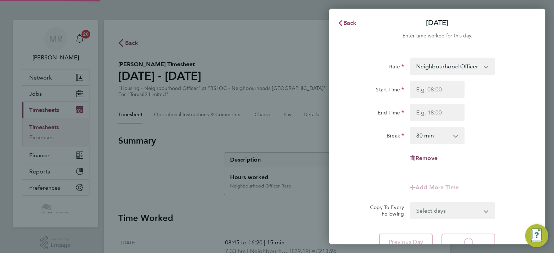
select select "30"
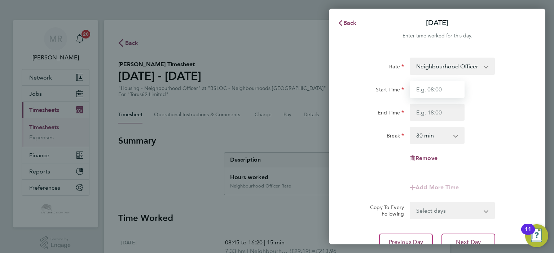
click at [438, 95] on input "Start Time" at bounding box center [436, 89] width 55 height 17
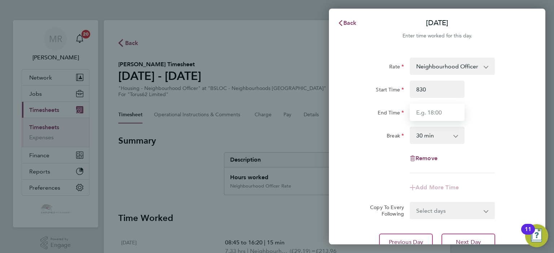
type input "08:30"
click at [426, 113] on input "End Time" at bounding box center [436, 112] width 55 height 17
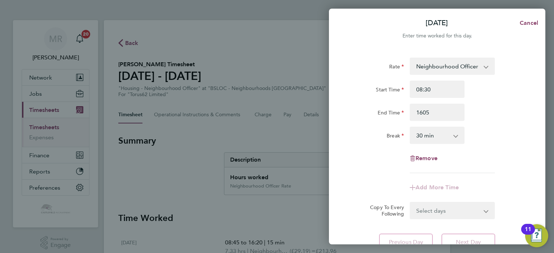
type input "16:05"
drag, startPoint x: 417, startPoint y: 134, endPoint x: 418, endPoint y: 138, distance: 4.6
click at [417, 134] on select "0 min 15 min 30 min 45 min 60 min 75 min 90 min" at bounding box center [432, 136] width 45 height 16
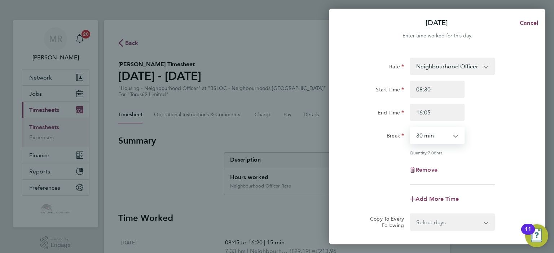
select select "15"
click at [410, 128] on select "0 min 15 min 30 min 45 min 60 min 75 min 90 min" at bounding box center [432, 136] width 45 height 16
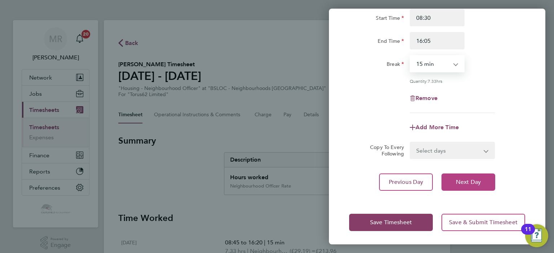
click at [472, 179] on span "Next Day" at bounding box center [468, 182] width 25 height 7
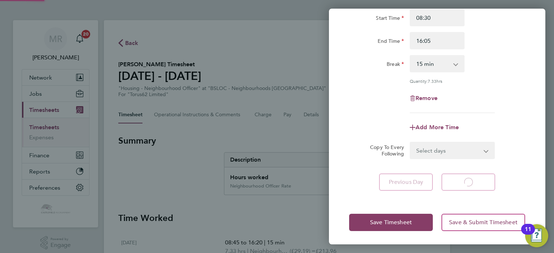
select select "30"
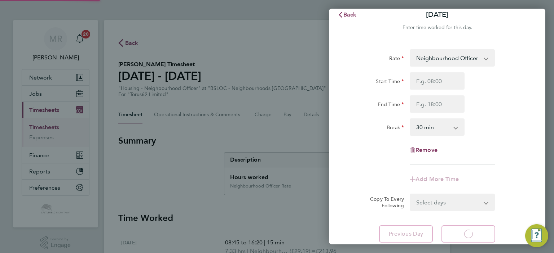
select select "30"
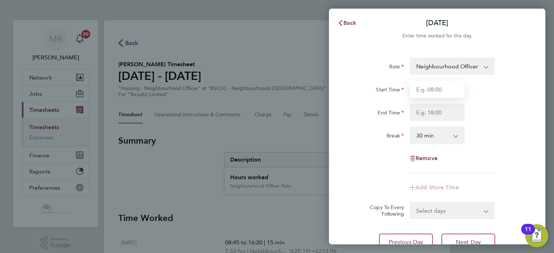
click at [427, 96] on input "Start Time" at bounding box center [436, 89] width 55 height 17
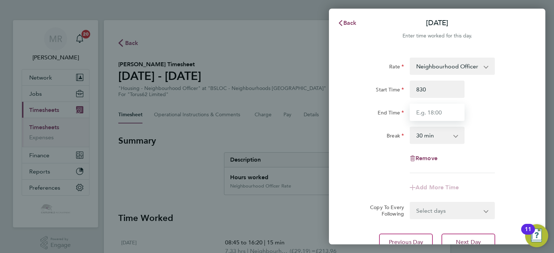
type input "08:30"
click at [421, 109] on input "End Time" at bounding box center [436, 112] width 55 height 17
drag, startPoint x: 402, startPoint y: 112, endPoint x: 386, endPoint y: 112, distance: 16.6
click at [386, 112] on div "End Time 1632" at bounding box center [437, 112] width 182 height 17
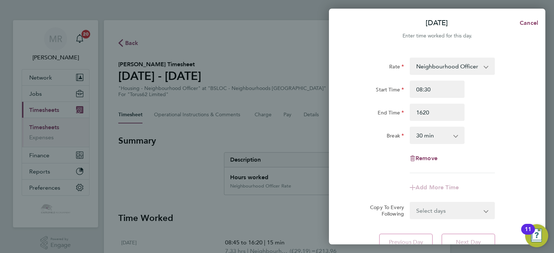
type input "16:20"
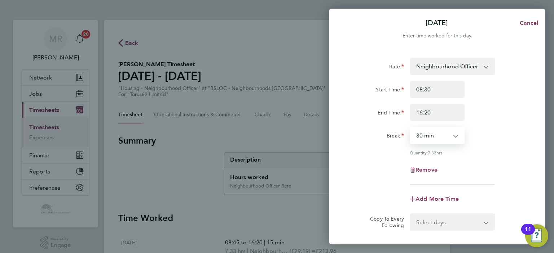
click at [423, 138] on select "0 min 15 min 30 min 45 min 60 min 75 min 90 min" at bounding box center [432, 136] width 45 height 16
select select "15"
click at [410, 128] on select "0 min 15 min 30 min 45 min 60 min 75 min 90 min" at bounding box center [432, 136] width 45 height 16
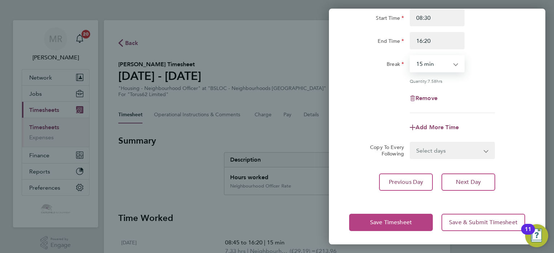
click at [394, 225] on span "Save Timesheet" at bounding box center [391, 222] width 42 height 7
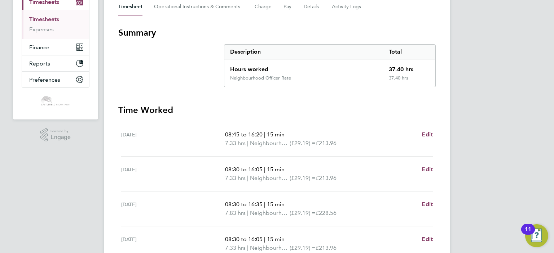
scroll to position [144, 0]
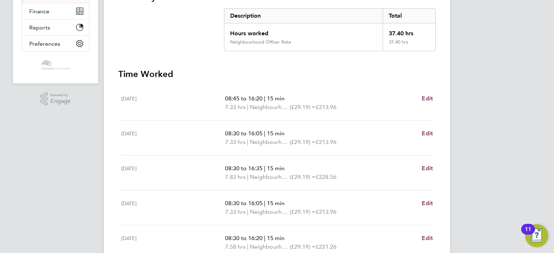
drag, startPoint x: 224, startPoint y: 235, endPoint x: 239, endPoint y: 243, distance: 16.9
click at [239, 243] on div "Fri 08 Aug 08:30 to 16:20 | 15 min 7.58 hrs | Neighbourhood Officer Rate (£29.1…" at bounding box center [276, 243] width 311 height 35
drag, startPoint x: 213, startPoint y: 196, endPoint x: 242, endPoint y: 204, distance: 30.8
click at [242, 204] on div "Thu 07 Aug 08:30 to 16:05 | 15 min 7.33 hrs | Neighbourhood Officer Rate (£29.1…" at bounding box center [276, 208] width 311 height 35
drag, startPoint x: 228, startPoint y: 160, endPoint x: 219, endPoint y: 164, distance: 10.3
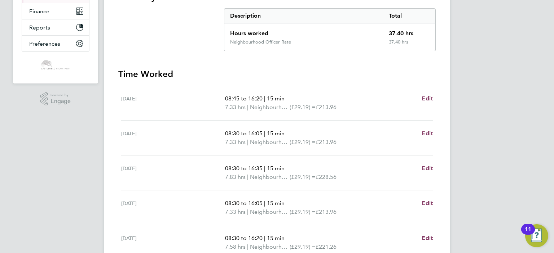
click at [219, 164] on div "Wed 06 Aug 08:30 to 16:35 | 15 min 7.83 hrs | Neighbourhood Officer Rate (£29.1…" at bounding box center [276, 173] width 311 height 35
click at [222, 135] on div "[DATE]" at bounding box center [173, 137] width 104 height 17
drag, startPoint x: 222, startPoint y: 129, endPoint x: 337, endPoint y: 140, distance: 115.5
click at [337, 140] on div "Tue 05 Aug 08:30 to 16:05 | 15 min 7.33 hrs | Neighbourhood Officer Rate (£29.1…" at bounding box center [276, 138] width 311 height 35
click at [336, 140] on span "£213.96" at bounding box center [325, 142] width 21 height 7
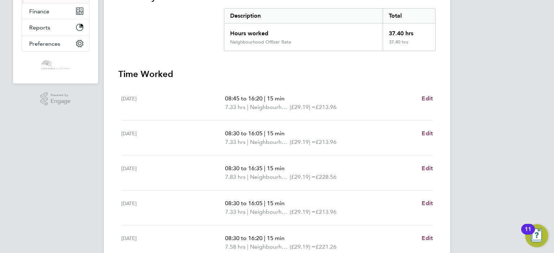
click at [336, 140] on span "£213.96" at bounding box center [325, 142] width 21 height 7
drag, startPoint x: 349, startPoint y: 141, endPoint x: 223, endPoint y: 129, distance: 125.9
click at [223, 129] on div "Tue 05 Aug 08:30 to 16:05 | 15 min 7.33 hrs | Neighbourhood Officer Rate (£29.1…" at bounding box center [276, 138] width 311 height 35
click at [224, 127] on div "Tue 05 Aug 08:30 to 16:05 | 15 min 7.33 hrs | Neighbourhood Officer Rate (£29.1…" at bounding box center [276, 138] width 311 height 35
drag, startPoint x: 374, startPoint y: 98, endPoint x: 221, endPoint y: 98, distance: 153.5
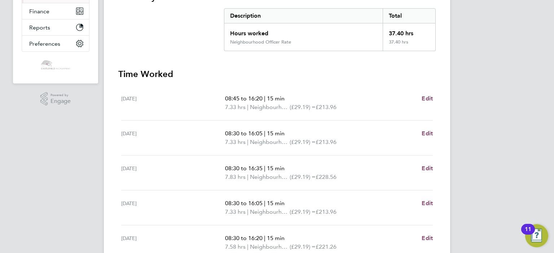
click at [221, 98] on div "Mon 04 Aug 08:45 to 16:20 | 15 min 7.33 hrs | Neighbourhood Officer Rate (£29.1…" at bounding box center [276, 103] width 311 height 35
click at [221, 98] on div "[DATE]" at bounding box center [173, 102] width 104 height 17
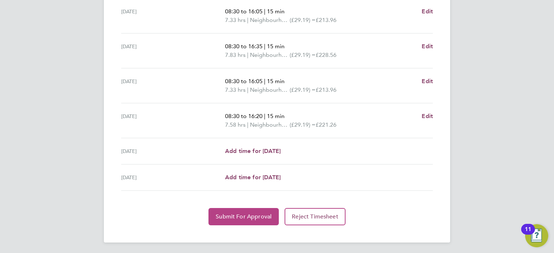
click at [232, 209] on button "Submit For Approval" at bounding box center [243, 216] width 70 height 17
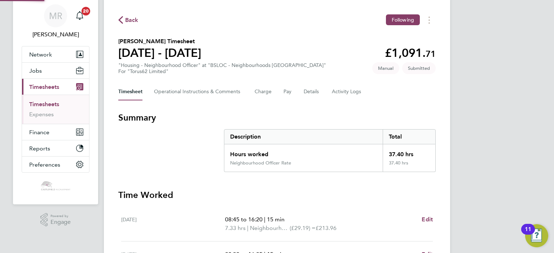
scroll to position [0, 0]
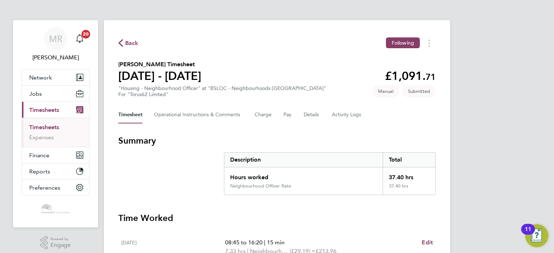
click at [133, 47] on span "Back" at bounding box center [131, 43] width 13 height 9
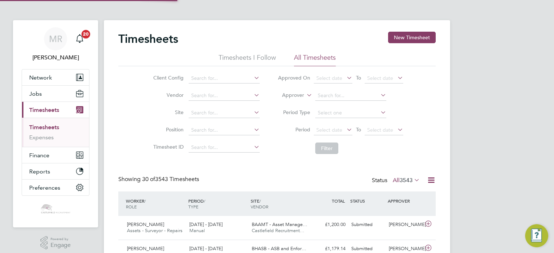
scroll to position [24, 63]
